Goal: Go to known website: Access a specific website the user already knows

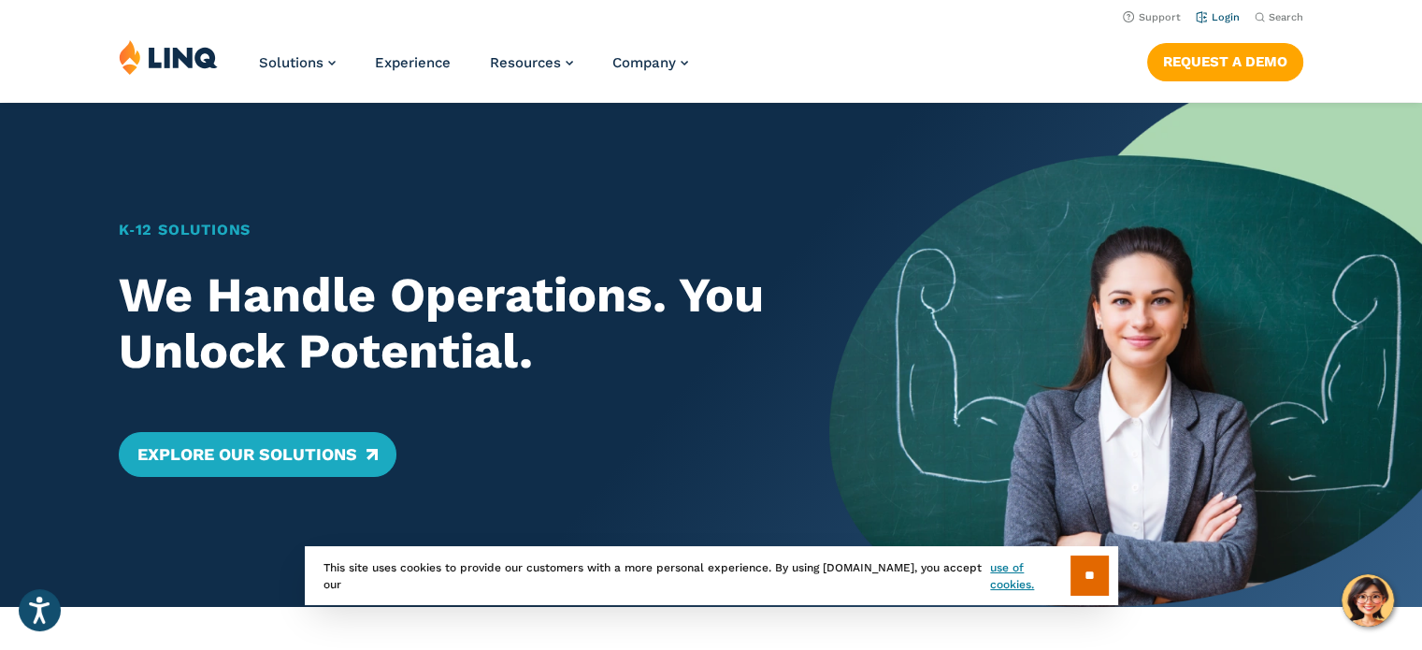
click at [1222, 16] on link "Login" at bounding box center [1218, 17] width 44 height 12
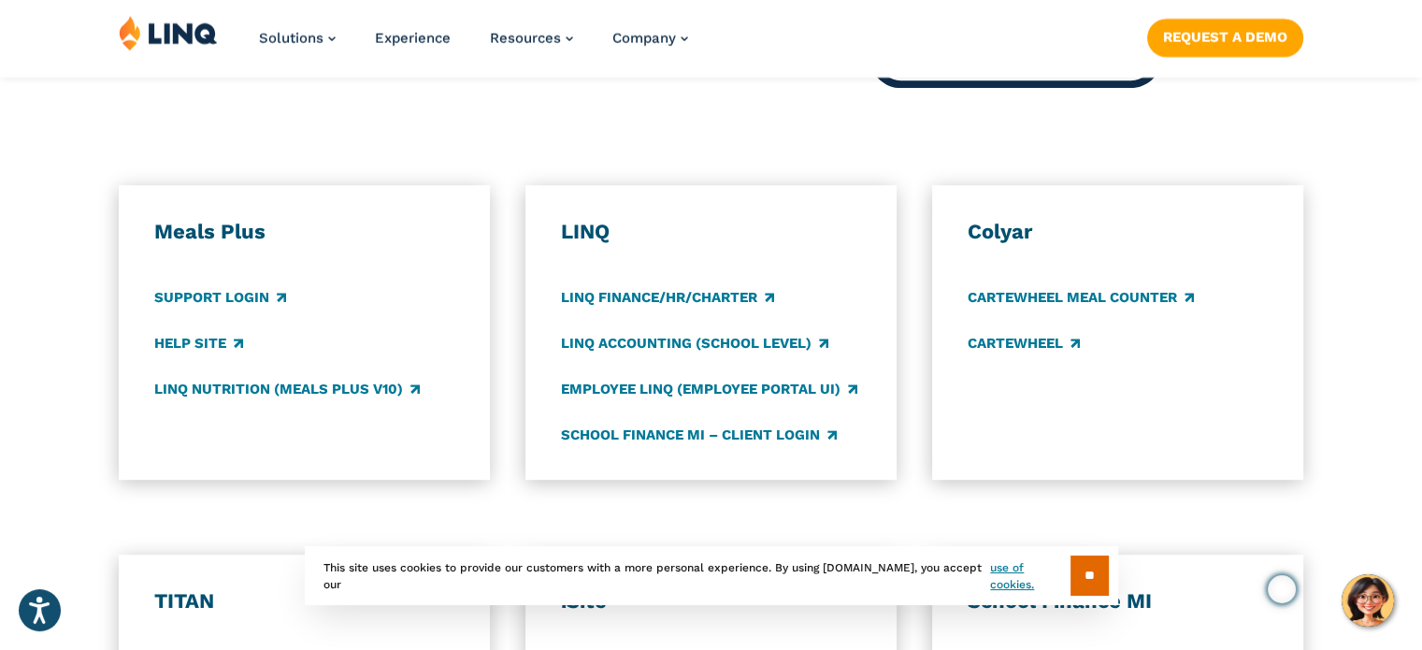
scroll to position [1122, 0]
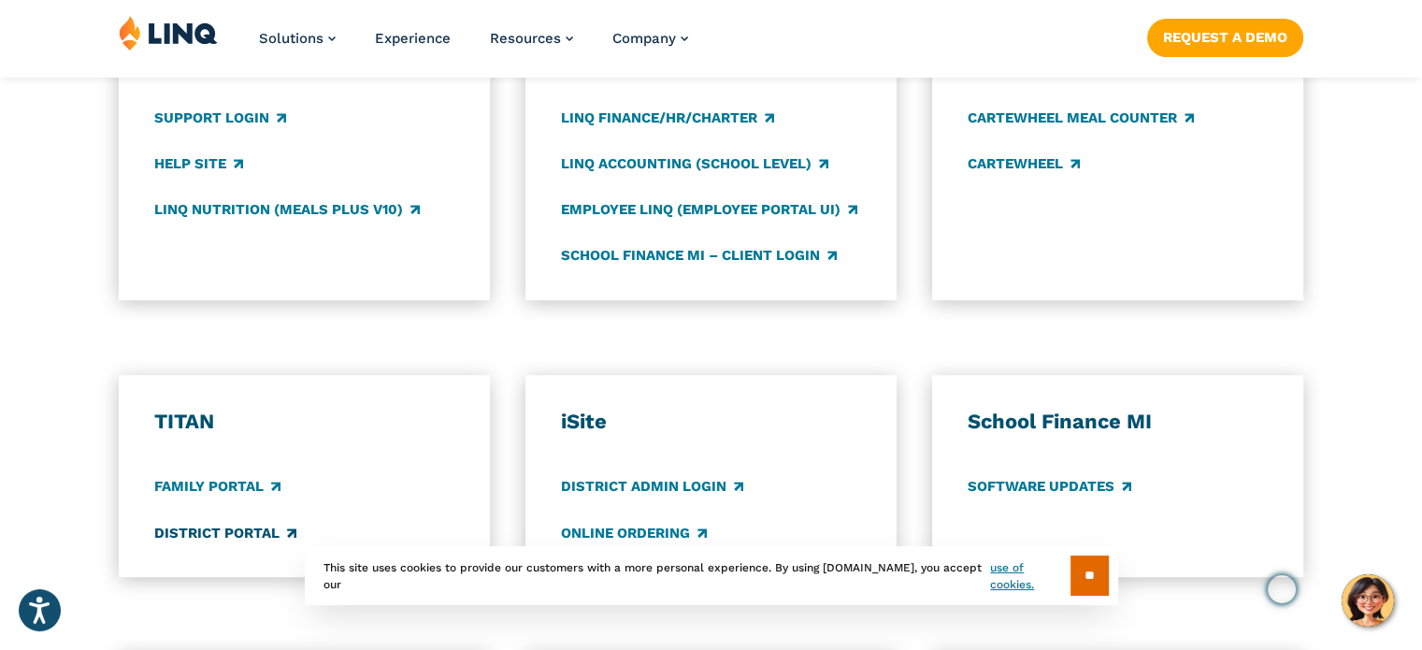
click at [216, 537] on link "District Portal" at bounding box center [225, 533] width 142 height 21
